Goal: Find contact information: Find contact information

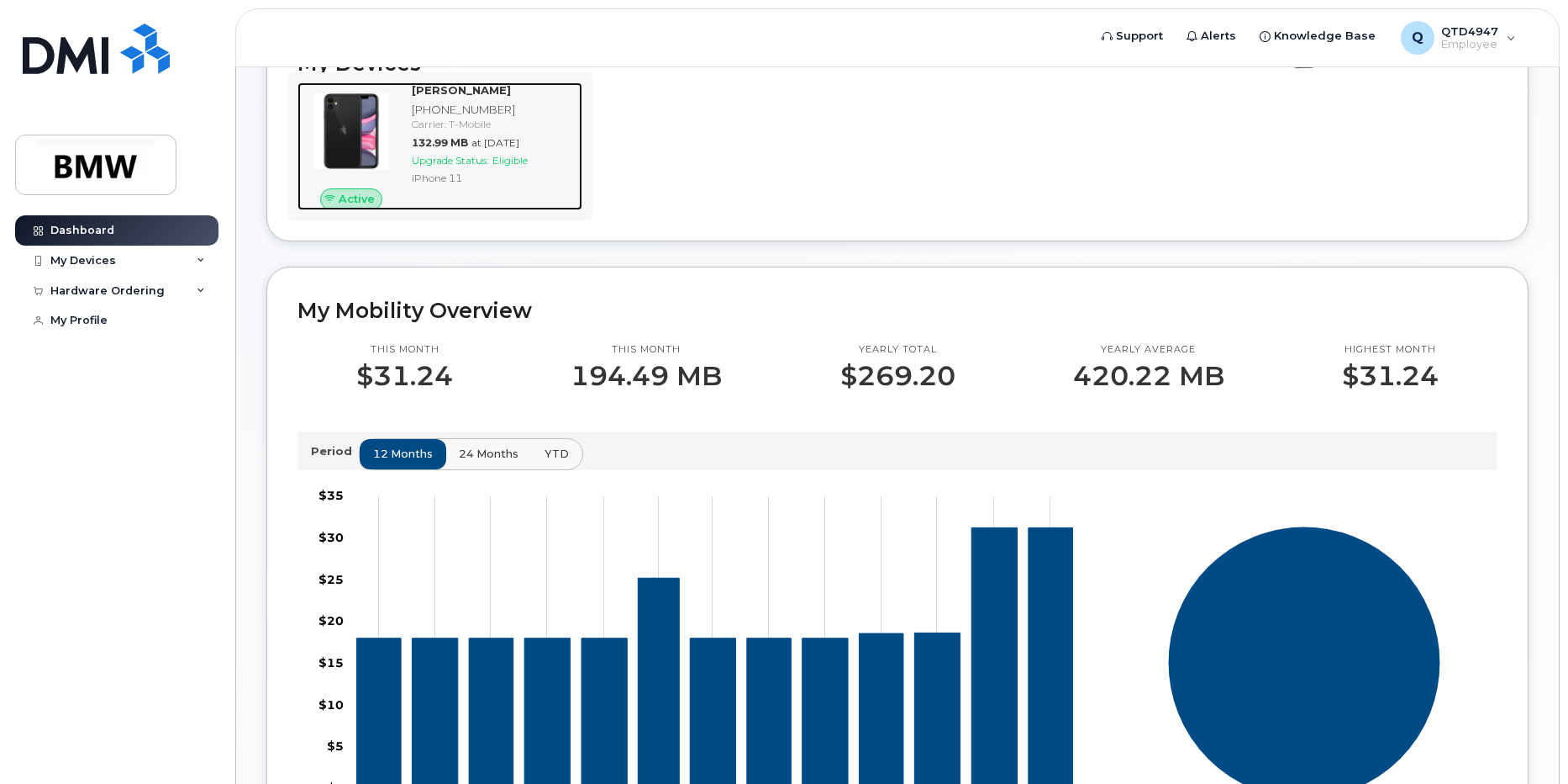
click at [563, 118] on div "[PHONE_NUMBER]" at bounding box center [493, 109] width 164 height 16
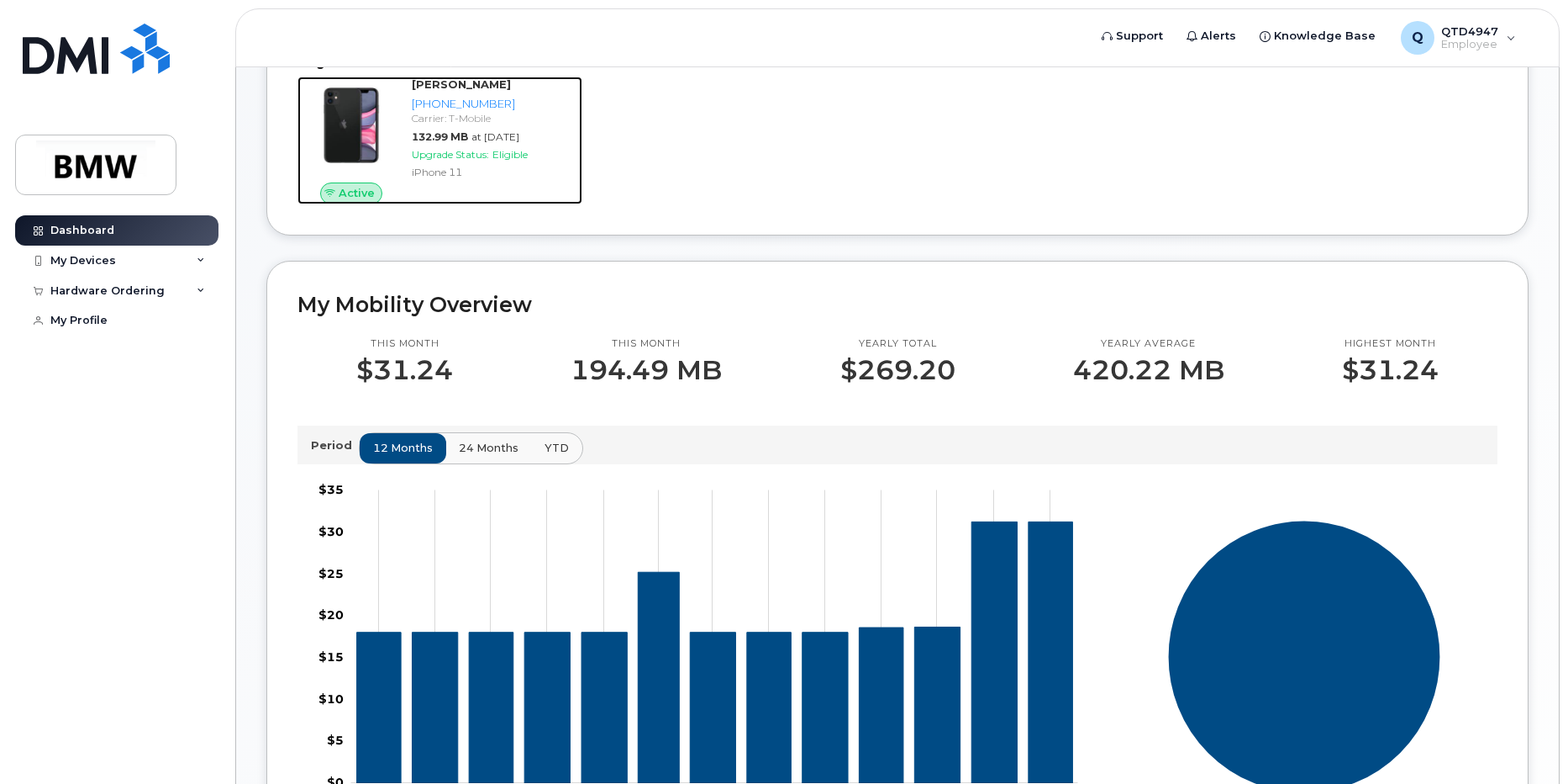
scroll to position [249, 0]
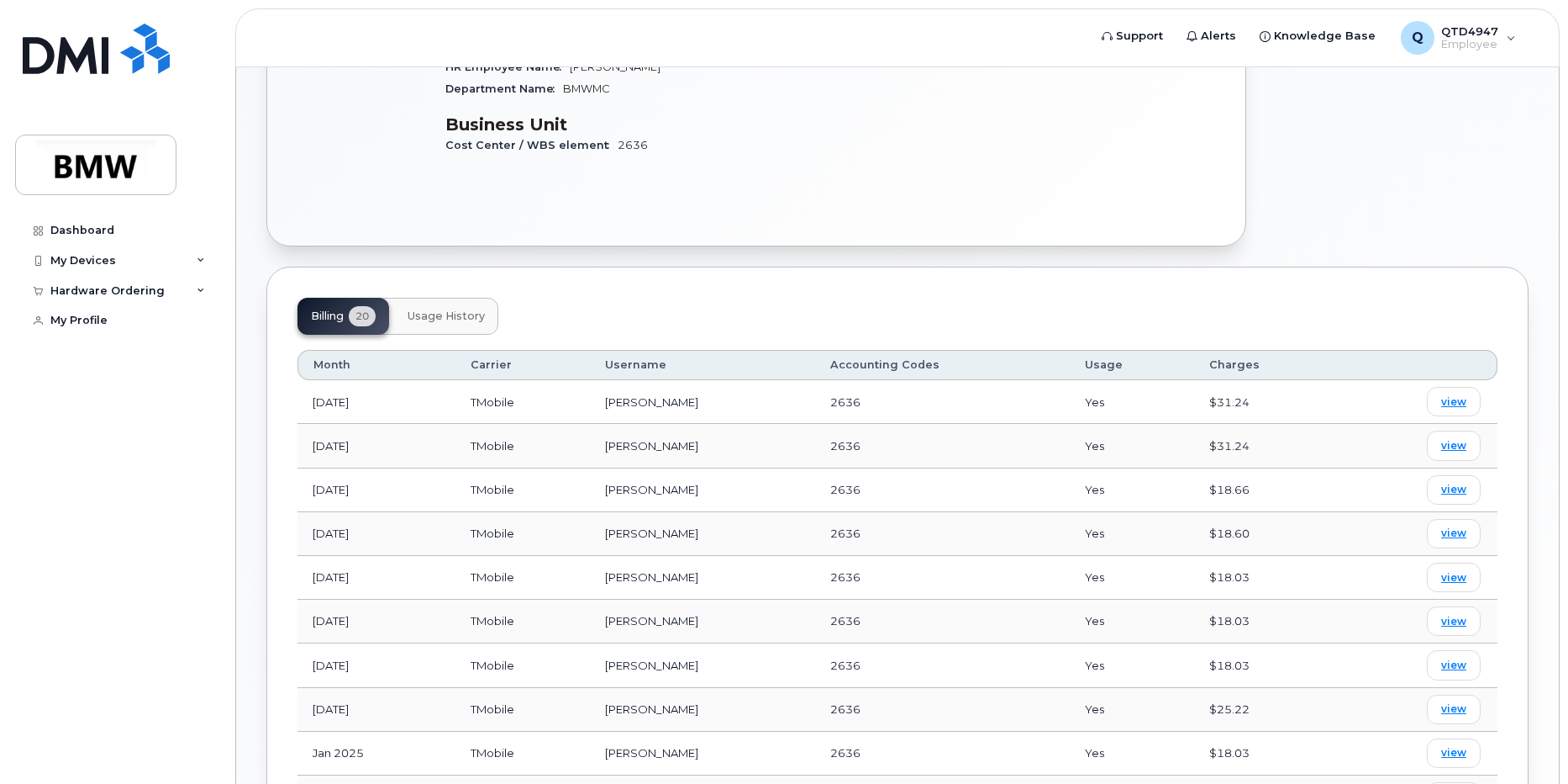
click at [470, 309] on span "Usage History" at bounding box center [446, 316] width 77 height 14
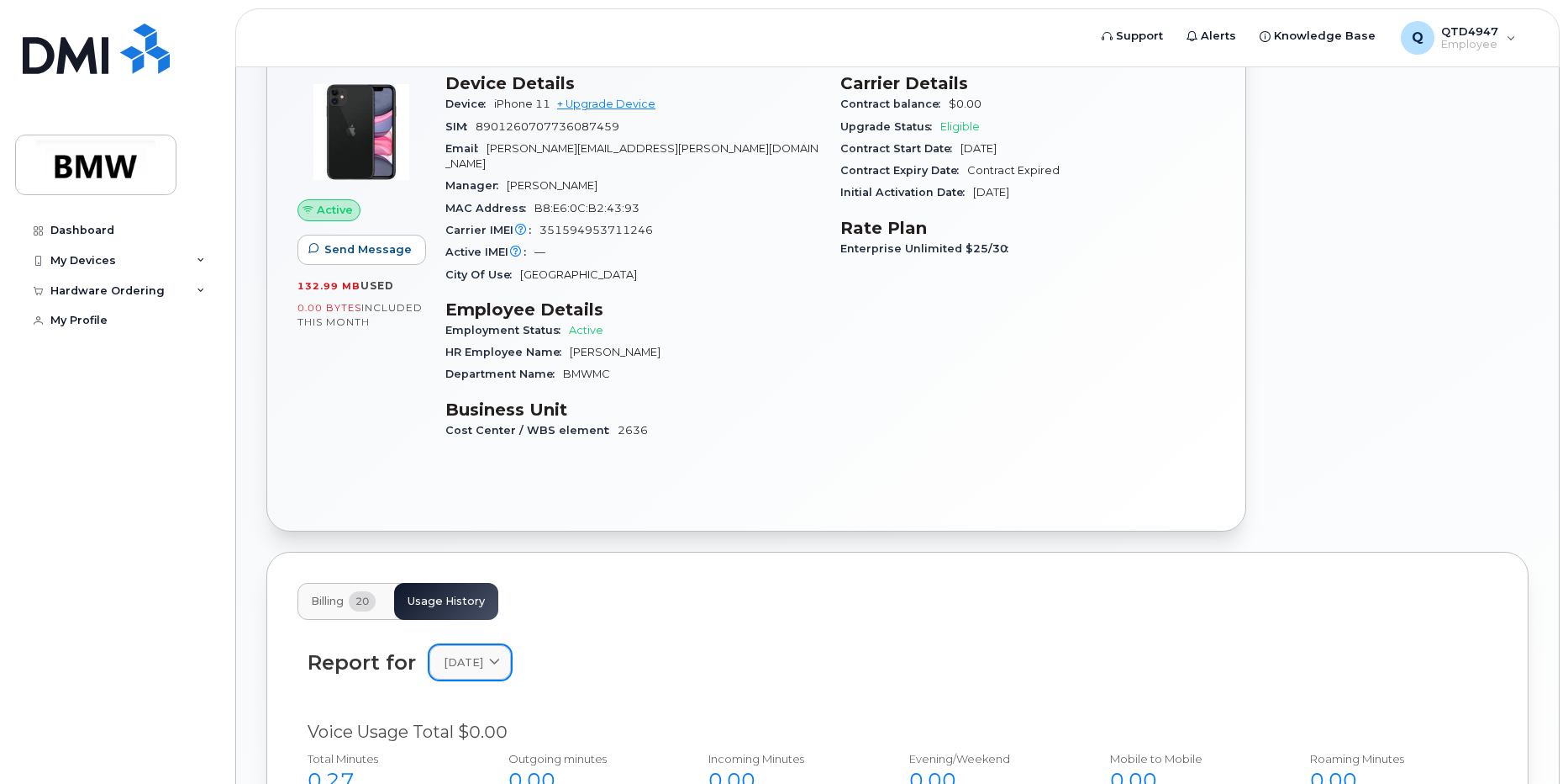
scroll to position [132, 0]
click at [344, 596] on span "Billing" at bounding box center [327, 603] width 33 height 14
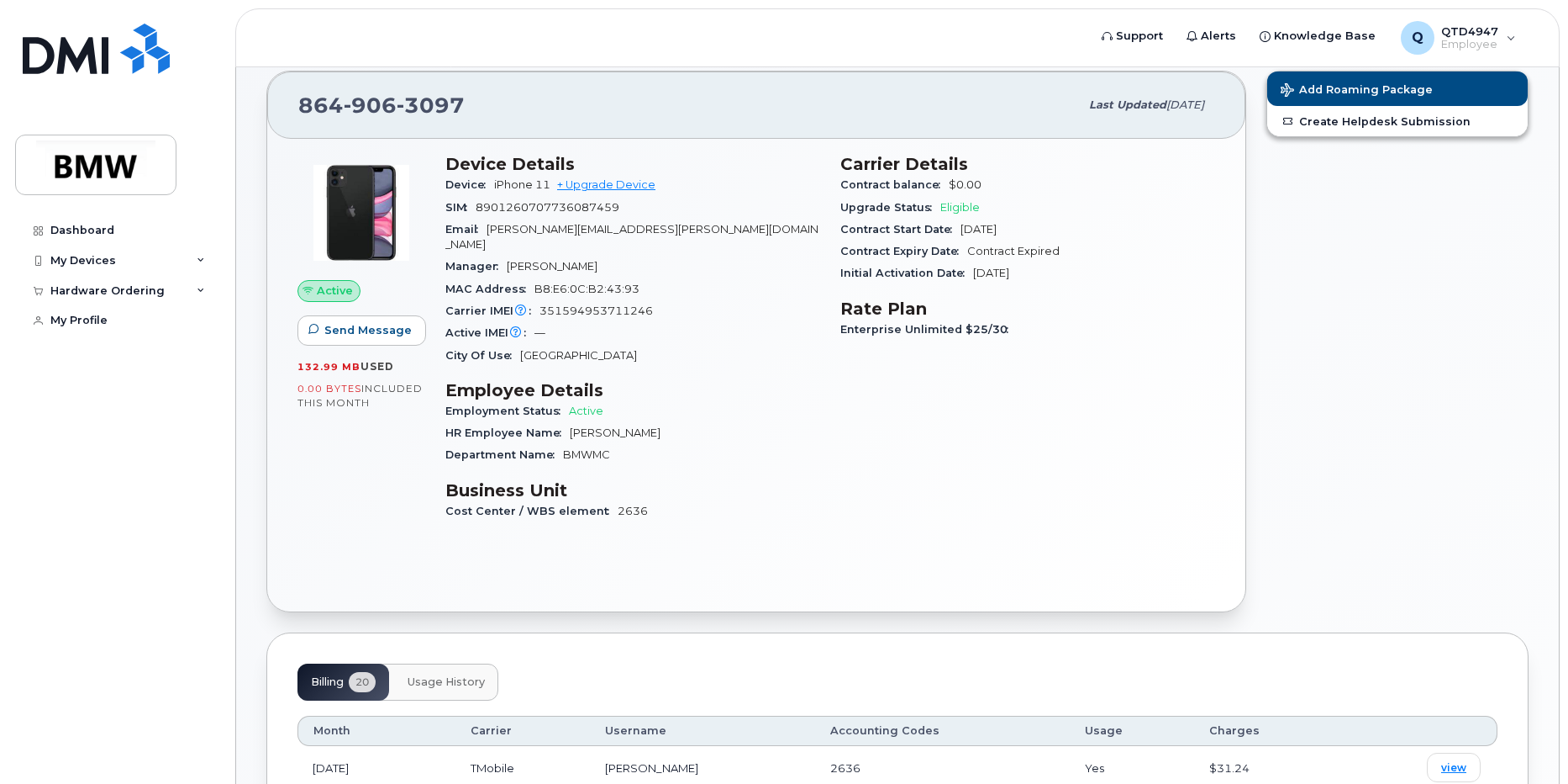
scroll to position [0, 0]
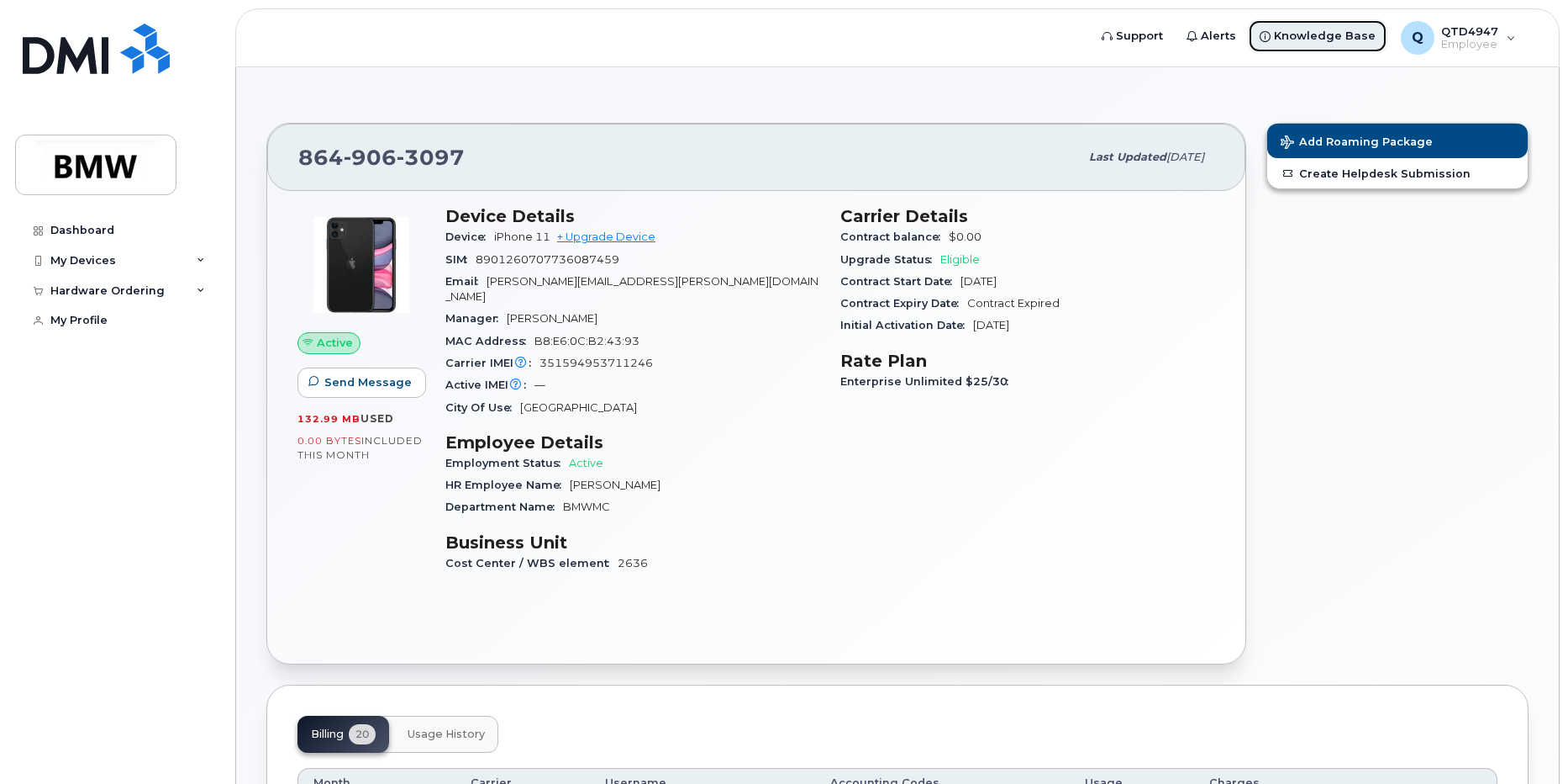
click at [1306, 29] on span "Knowledge Base" at bounding box center [1325, 36] width 101 height 17
click at [201, 289] on icon at bounding box center [201, 291] width 9 height 9
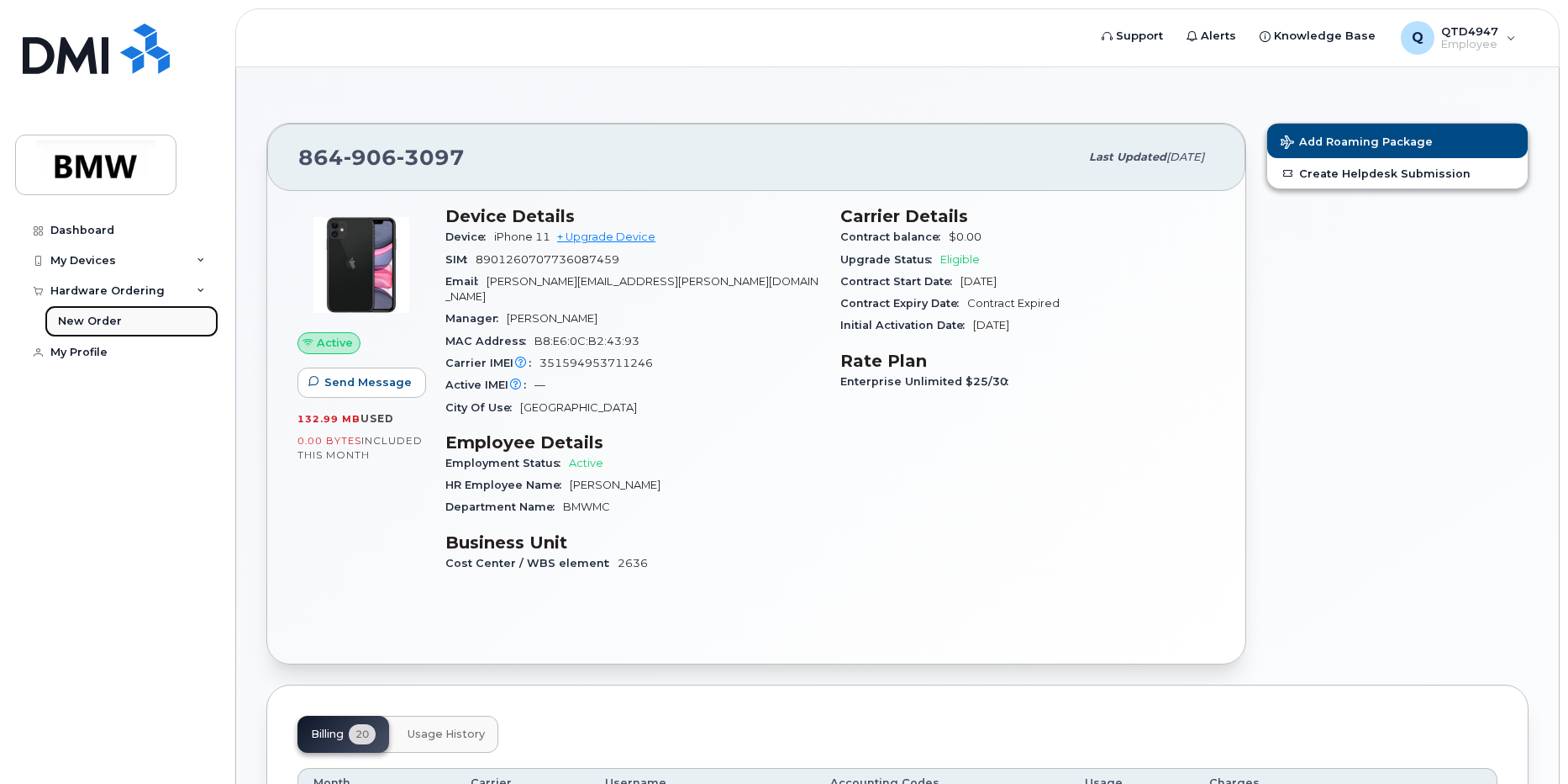
click at [104, 322] on div "New Order" at bounding box center [89, 322] width 64 height 15
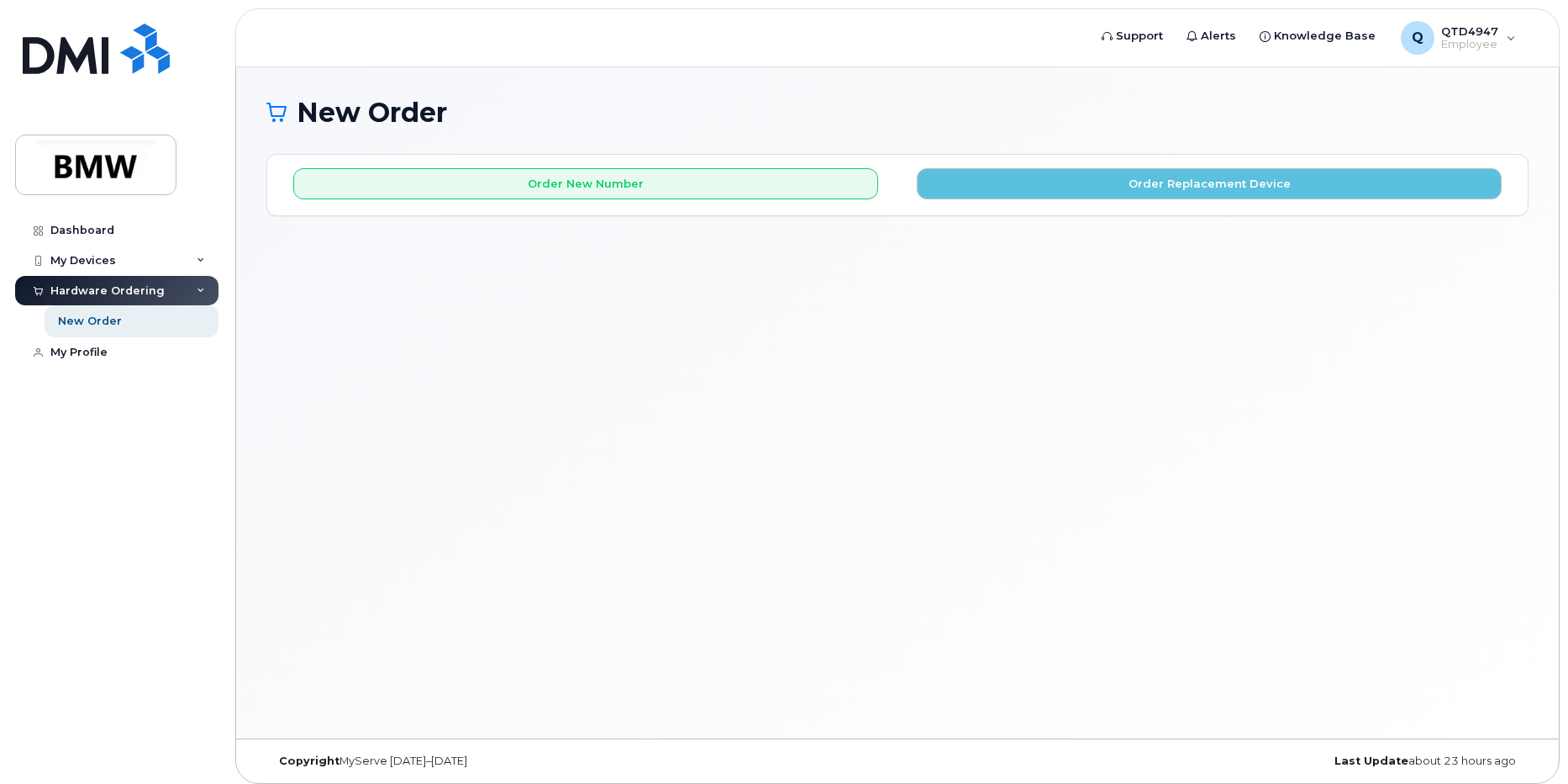
scroll to position [9, 0]
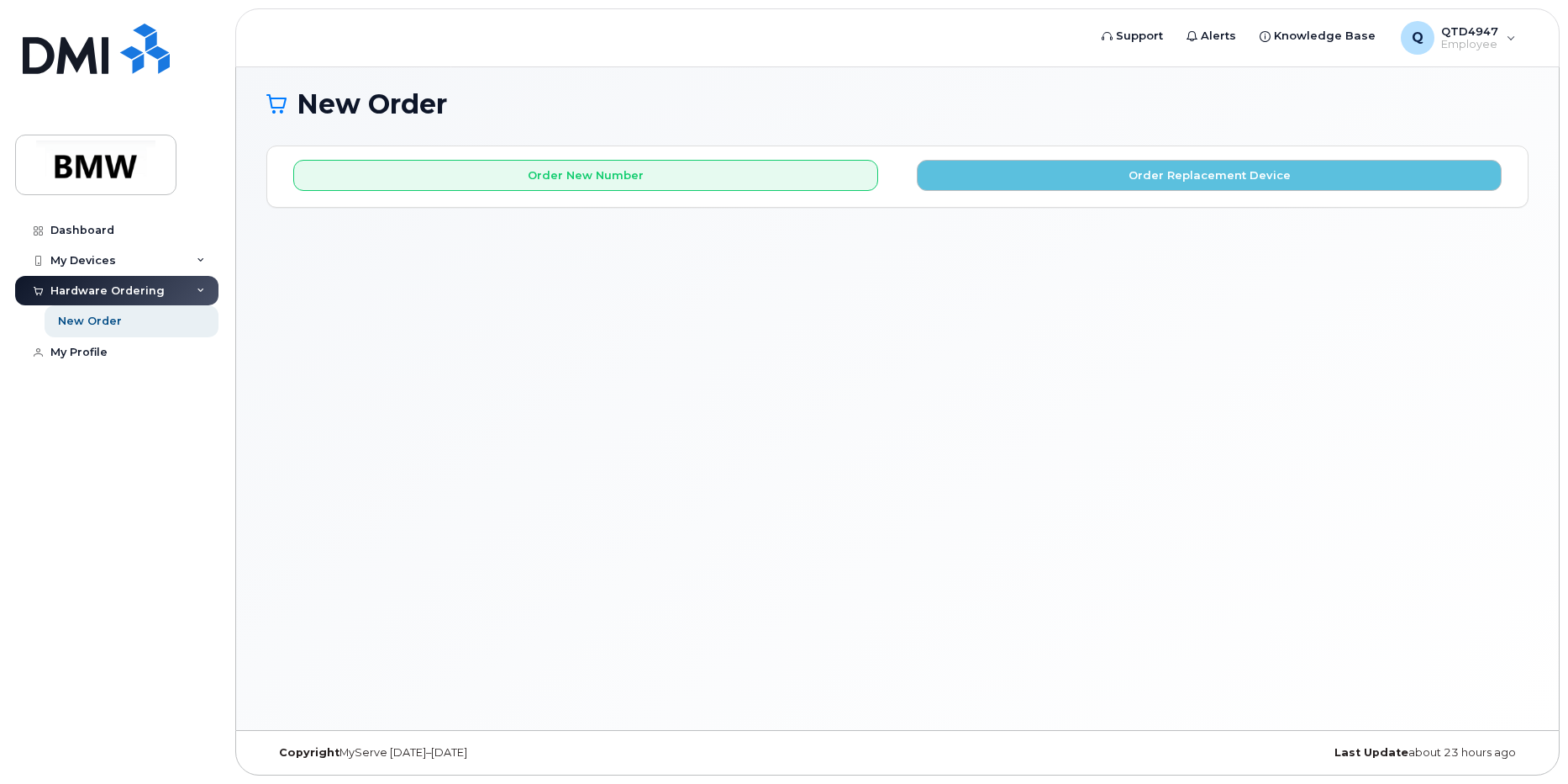
click at [202, 290] on icon at bounding box center [201, 291] width 9 height 9
